Goal: Check status: Check status

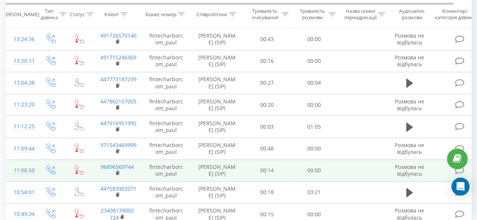
scroll to position [138, 0]
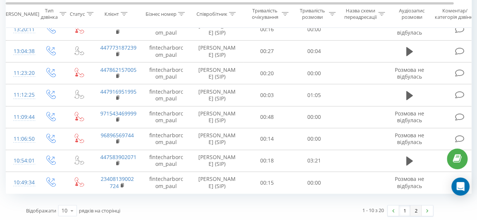
click at [415, 213] on link "2" at bounding box center [415, 211] width 11 height 11
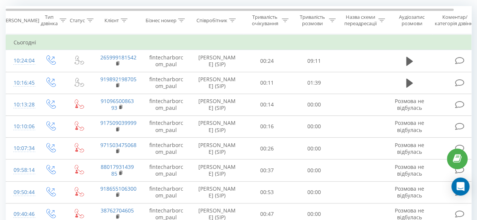
scroll to position [138, 0]
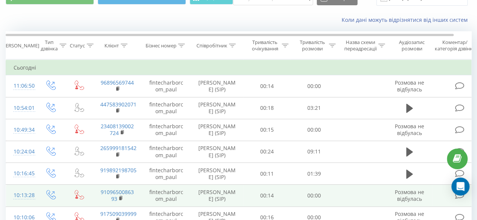
scroll to position [138, 0]
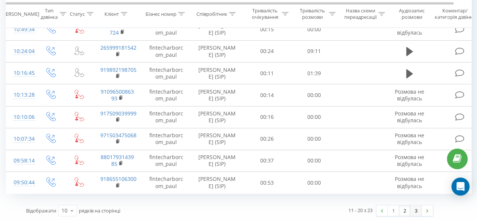
click at [411, 212] on link "3" at bounding box center [415, 211] width 11 height 11
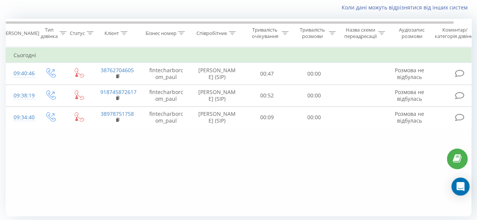
scroll to position [74, 0]
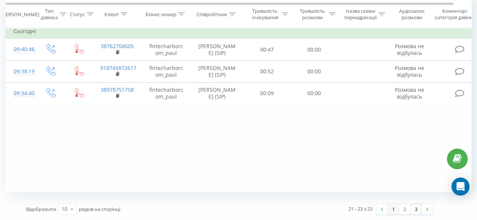
click at [389, 211] on link "1" at bounding box center [392, 209] width 11 height 11
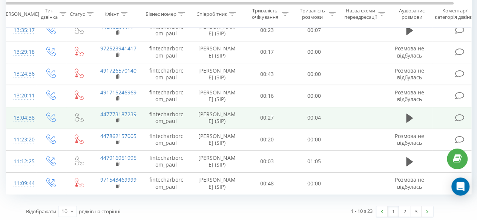
scroll to position [138, 0]
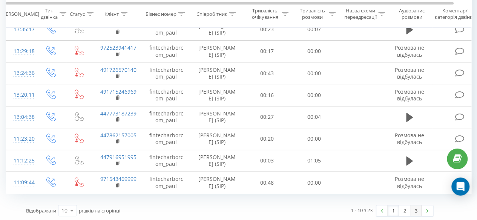
click at [419, 209] on link "3" at bounding box center [415, 211] width 11 height 11
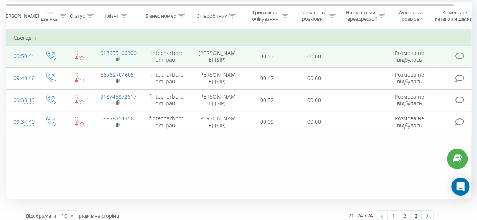
scroll to position [74, 0]
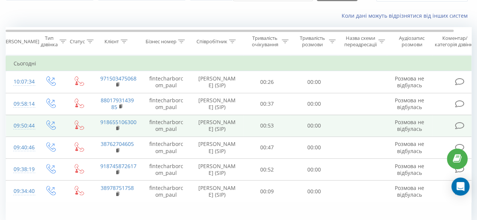
scroll to position [74, 0]
